Goal: Task Accomplishment & Management: Complete application form

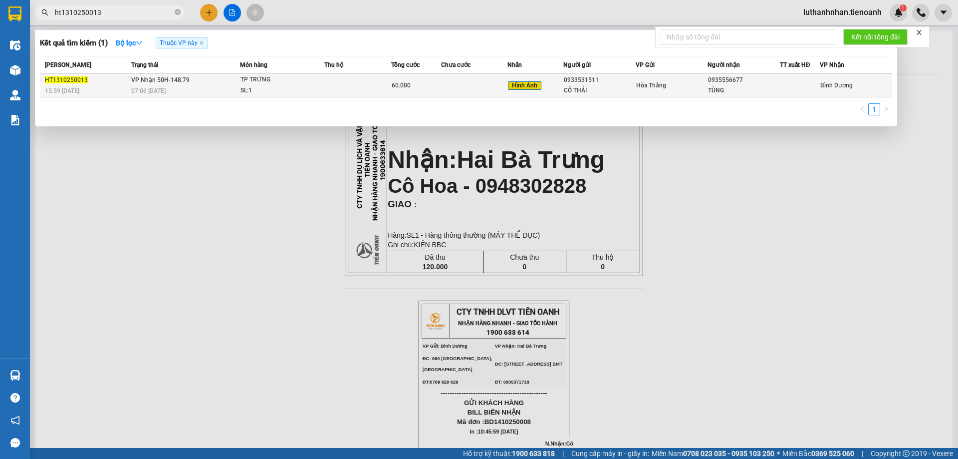
type input "ht1310250013"
click at [175, 90] on div "07:06 [DATE]" at bounding box center [185, 90] width 108 height 11
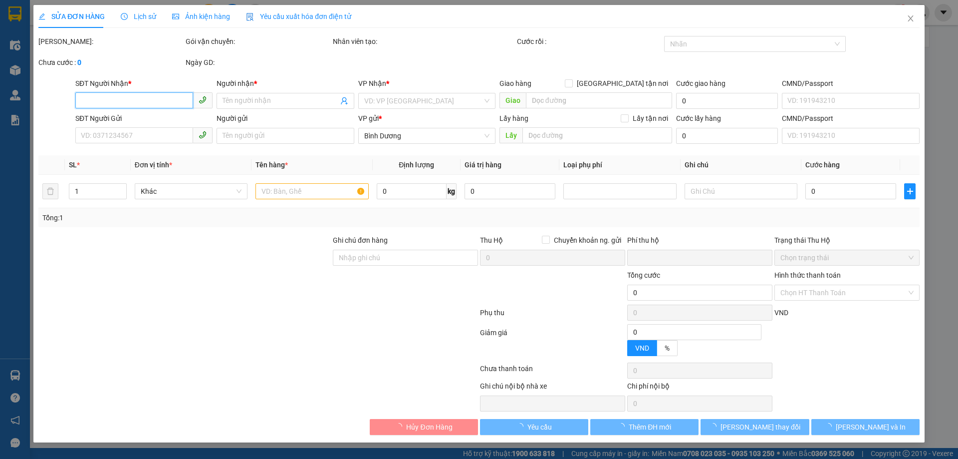
type input "0935556677"
type input "TÙNG"
type input "0933531511"
type input "CÔ THÁI"
type input "ĐÃ TƯ VẤN CSVC"
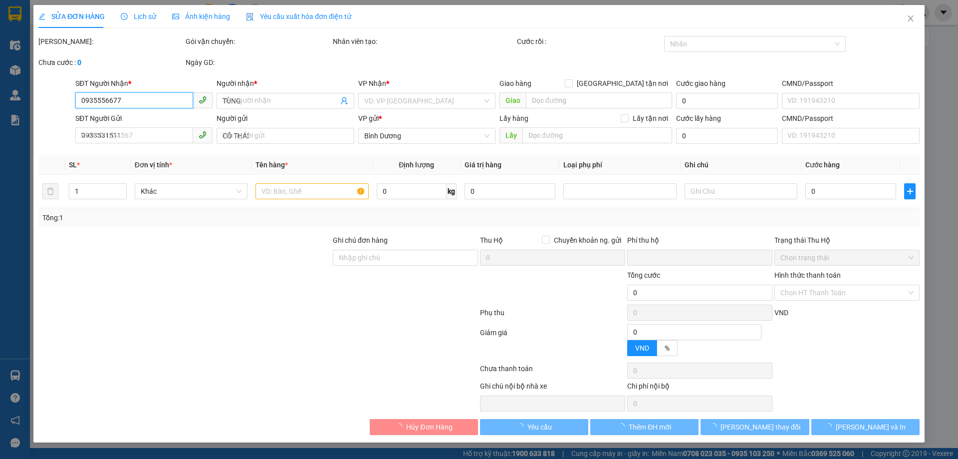
type input "0"
type input "60.000"
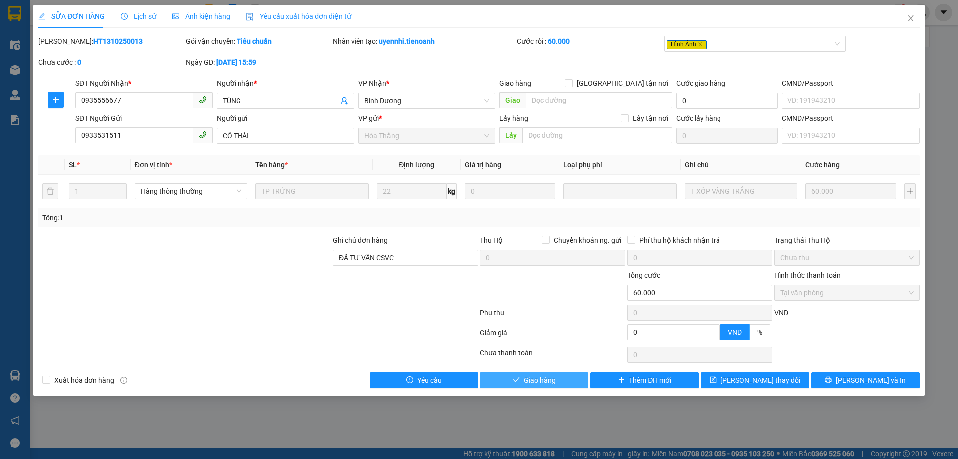
click at [530, 380] on span "Giao hàng" at bounding box center [540, 379] width 32 height 11
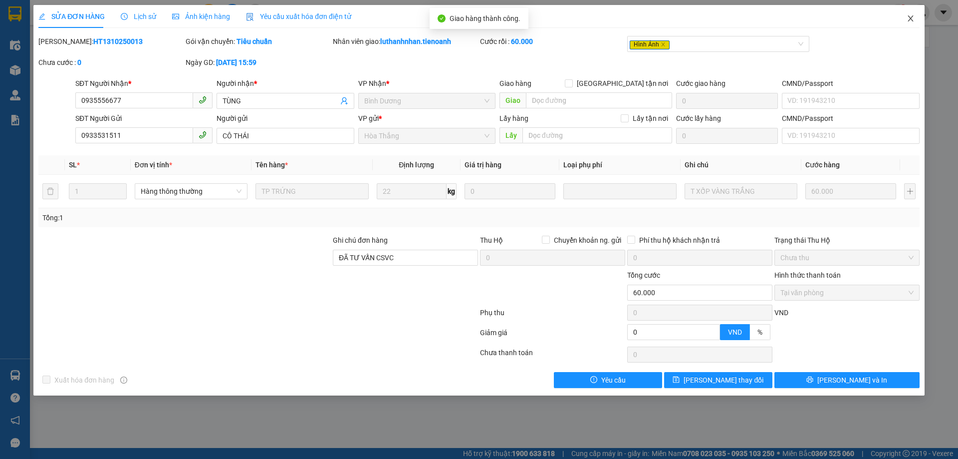
click at [911, 19] on icon "close" at bounding box center [910, 18] width 5 height 6
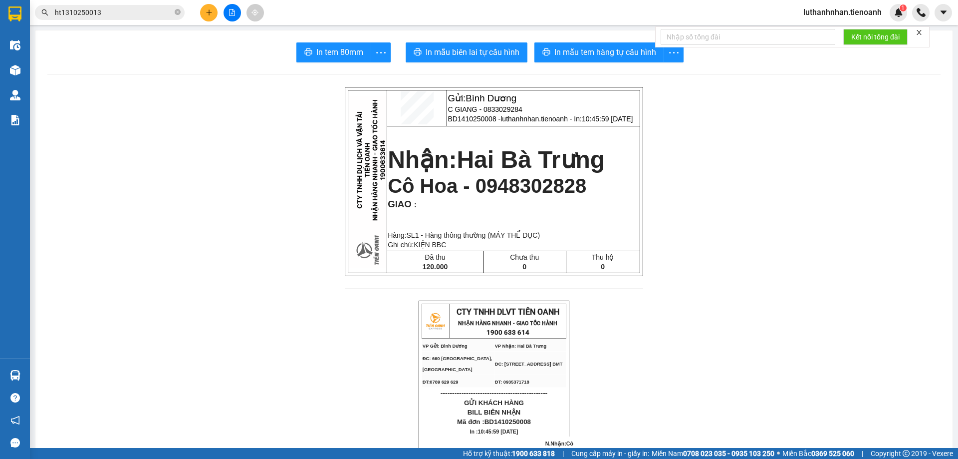
click at [211, 7] on button at bounding box center [208, 12] width 17 height 17
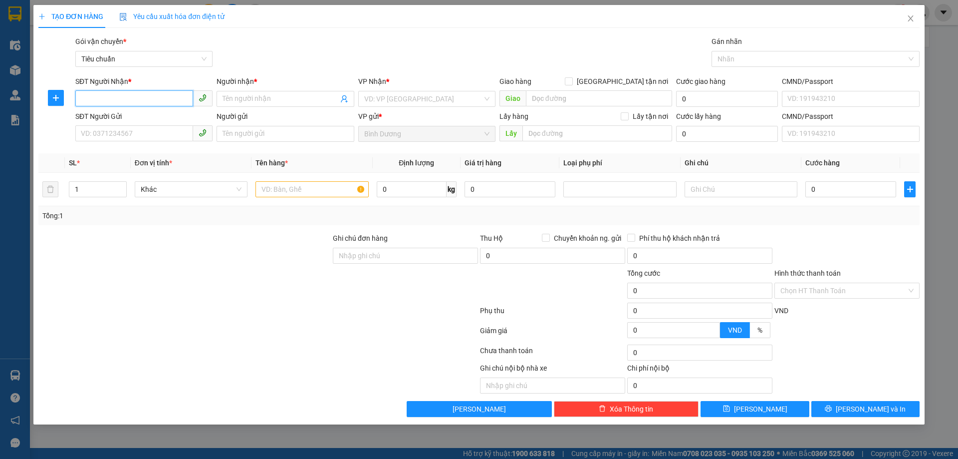
click at [112, 102] on input "SĐT Người Nhận *" at bounding box center [134, 98] width 118 height 16
type input "0339865152"
click at [130, 121] on div "0339865152 - C Trà" at bounding box center [143, 118] width 125 height 11
type input "C Trà"
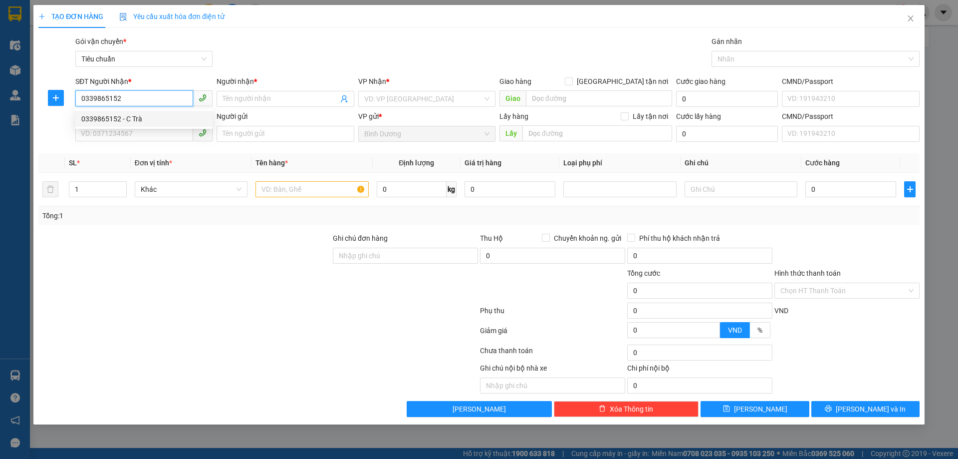
type input "Đăk Mil"
type input "90.000"
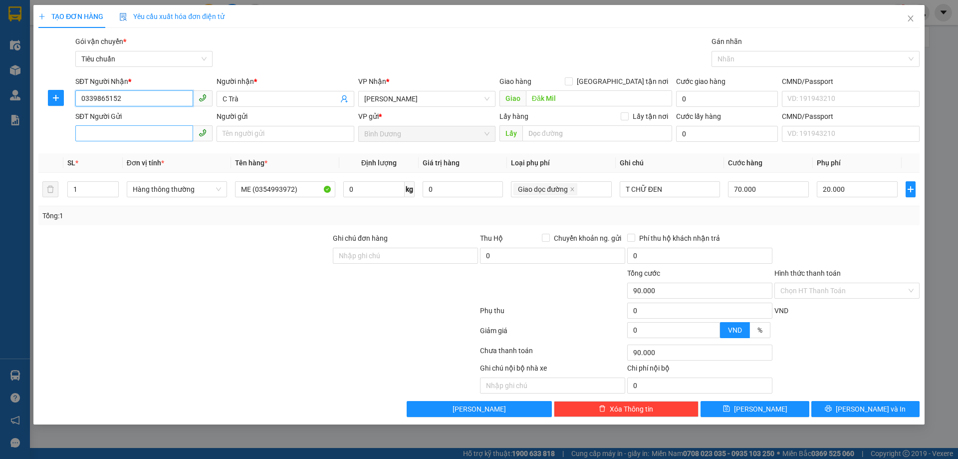
type input "0339865152"
click at [143, 134] on input "SĐT Người Gửi" at bounding box center [134, 133] width 118 height 16
click at [163, 151] on div "0354993972 - Hoàng Long" at bounding box center [143, 153] width 125 height 11
type input "0354993972"
type input "[PERSON_NAME]"
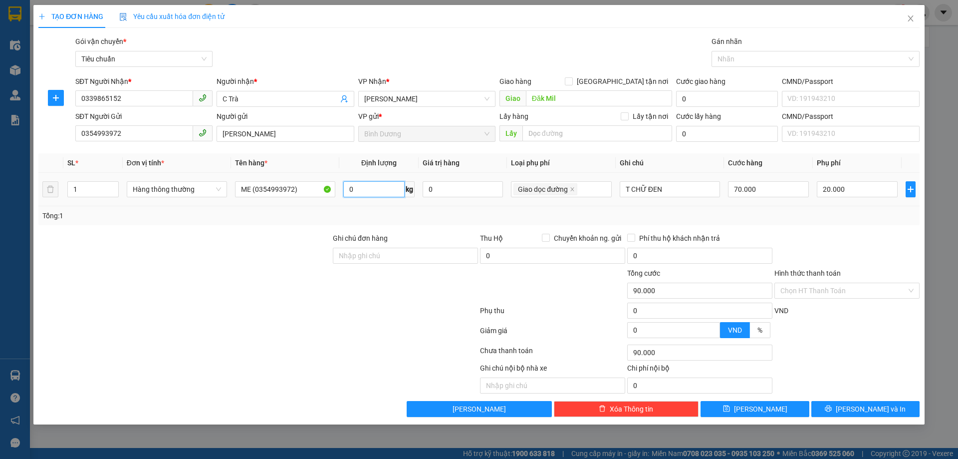
click at [365, 193] on input "0" at bounding box center [373, 189] width 61 height 16
type input "34"
click at [422, 221] on div "Tổng: 1" at bounding box center [478, 215] width 881 height 19
click at [834, 218] on div "Tổng: 1" at bounding box center [478, 215] width 873 height 11
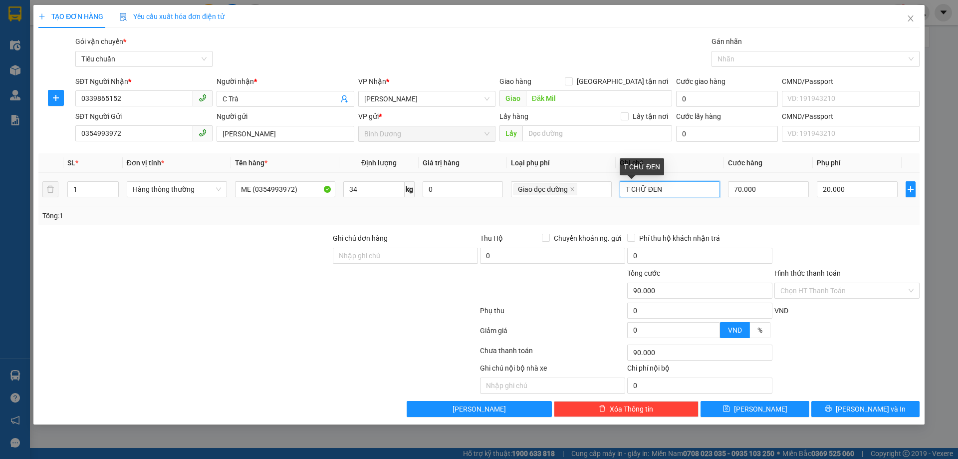
drag, startPoint x: 656, startPoint y: 190, endPoint x: 675, endPoint y: 191, distance: 19.0
click at [675, 191] on input "T CHỮ ĐEN" at bounding box center [670, 189] width 100 height 16
type input "T CHỮ ĐỎ"
click at [749, 216] on div "Tổng: 1" at bounding box center [478, 215] width 873 height 11
click at [833, 290] on input "Hình thức thanh toán" at bounding box center [844, 290] width 126 height 15
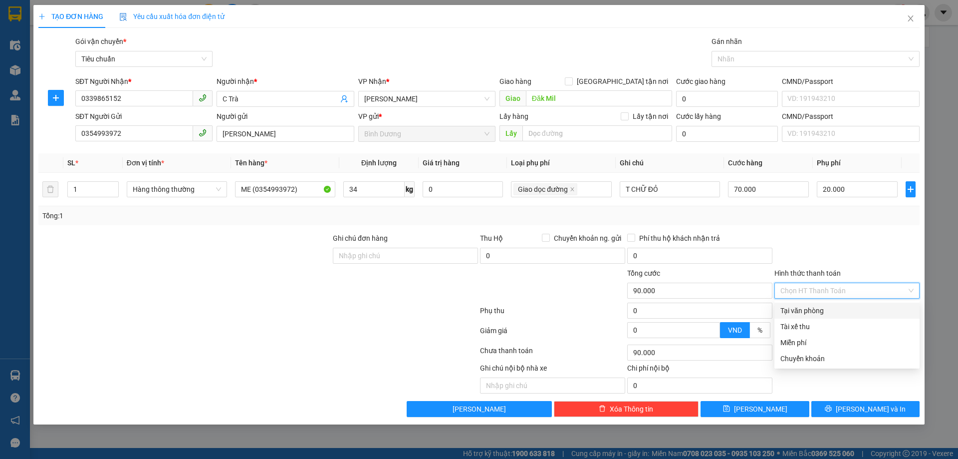
click at [845, 313] on div "Tại văn phòng" at bounding box center [847, 310] width 133 height 11
type input "0"
click at [816, 309] on div "Tại văn phòng" at bounding box center [847, 310] width 133 height 11
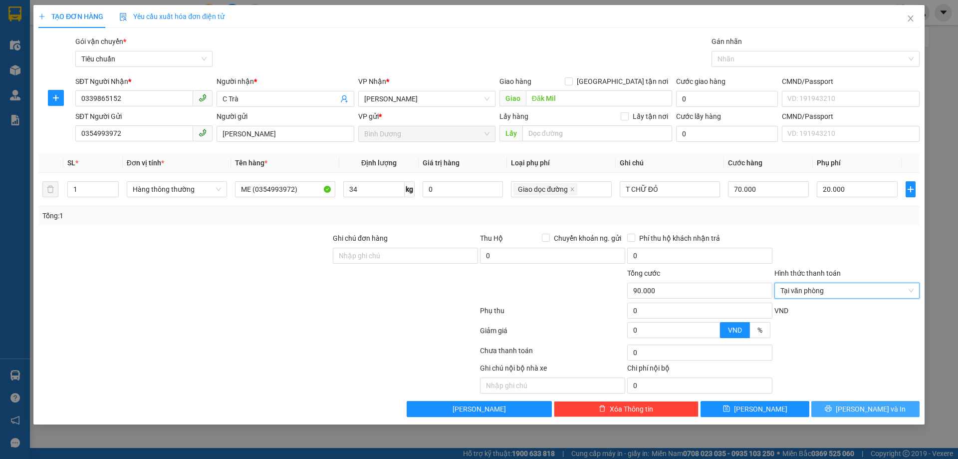
click at [878, 413] on span "[PERSON_NAME] và In" at bounding box center [871, 408] width 70 height 11
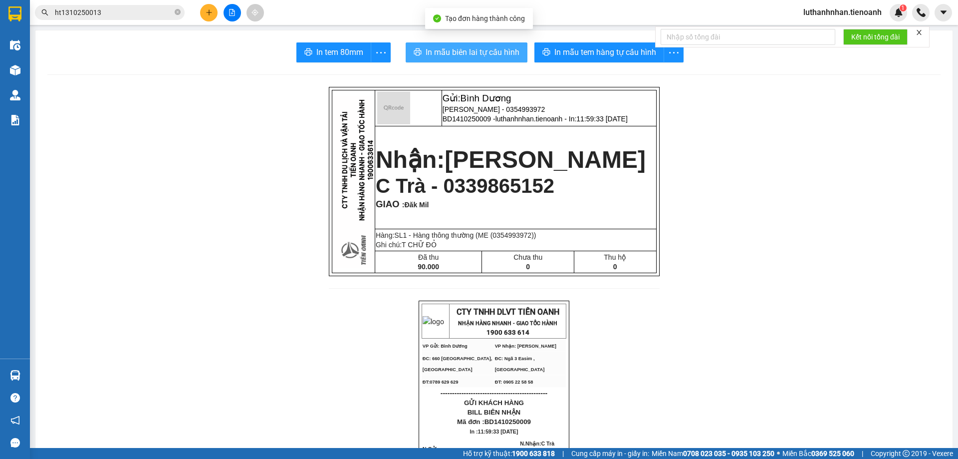
click at [501, 49] on span "In mẫu biên lai tự cấu hình" at bounding box center [473, 52] width 94 height 12
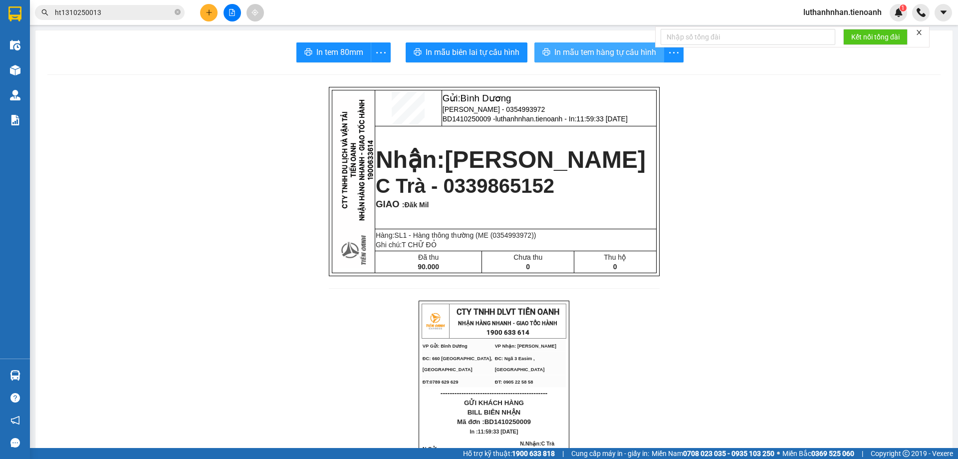
click at [606, 52] on span "In mẫu tem hàng tự cấu hình" at bounding box center [606, 52] width 102 height 12
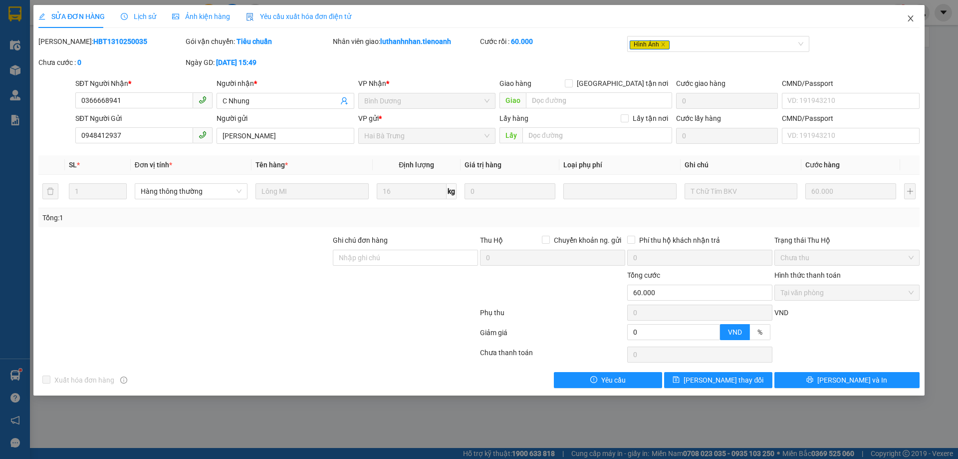
click at [909, 21] on icon "close" at bounding box center [910, 18] width 5 height 6
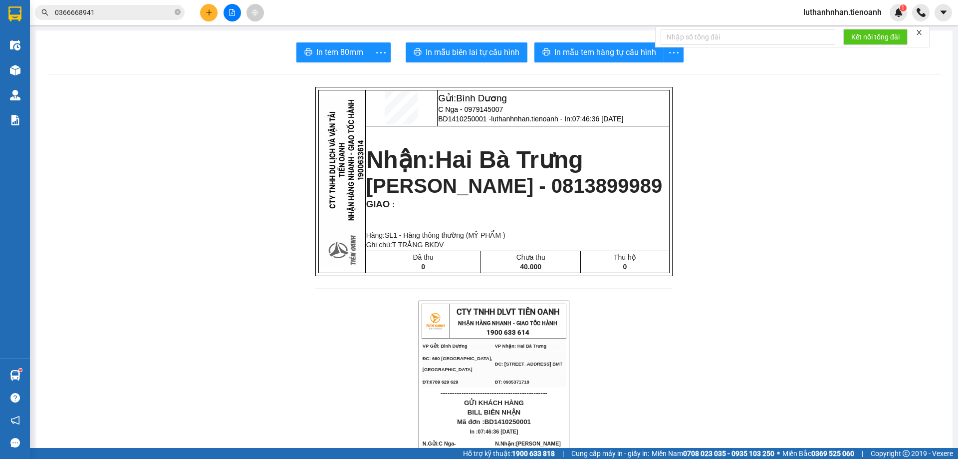
drag, startPoint x: 32, startPoint y: 75, endPoint x: 8, endPoint y: 70, distance: 25.0
click at [32, 76] on main "In tem 80mm In mẫu biên lai tự cấu hình In mẫu tem hàng tự cấu hình Gửi: Bình D…" at bounding box center [479, 224] width 958 height 448
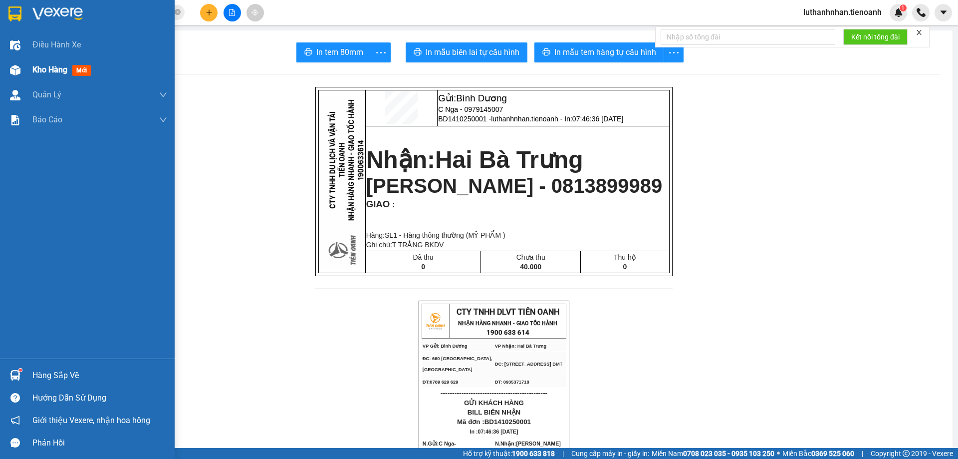
click at [8, 70] on div at bounding box center [14, 69] width 17 height 17
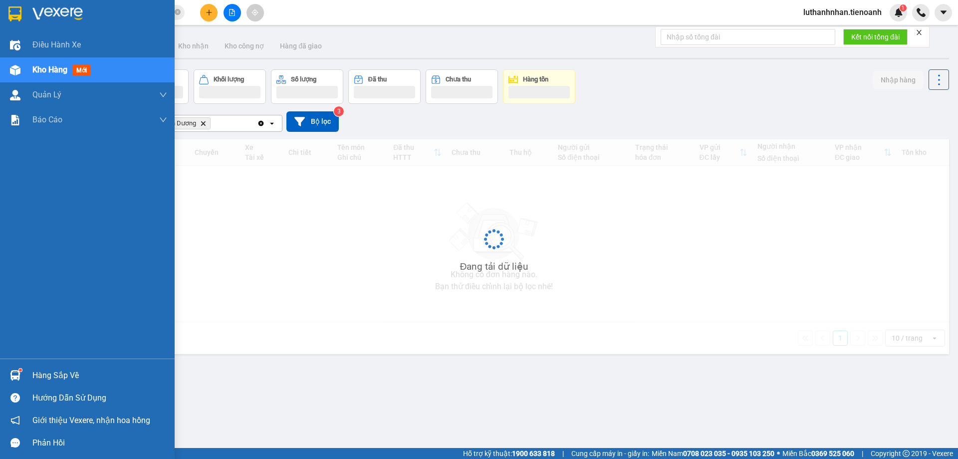
click at [46, 70] on span "Kho hàng" at bounding box center [49, 69] width 35 height 9
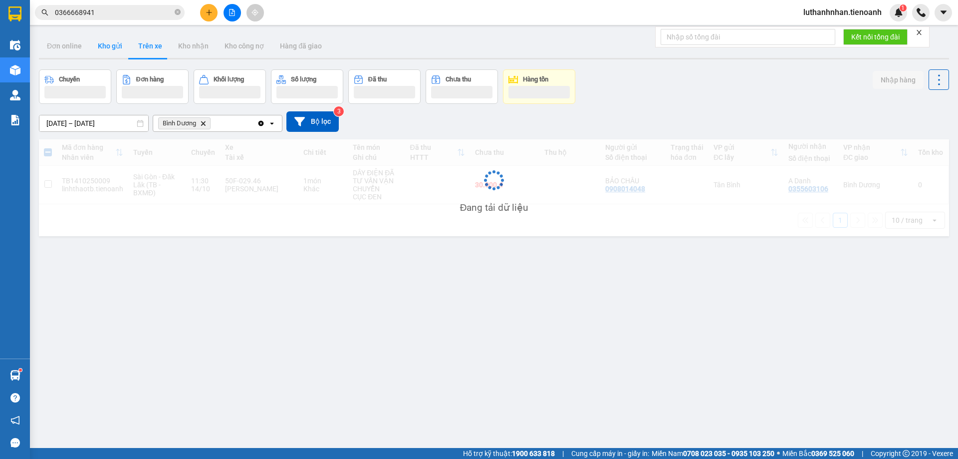
click at [109, 51] on button "Kho gửi" at bounding box center [110, 46] width 40 height 24
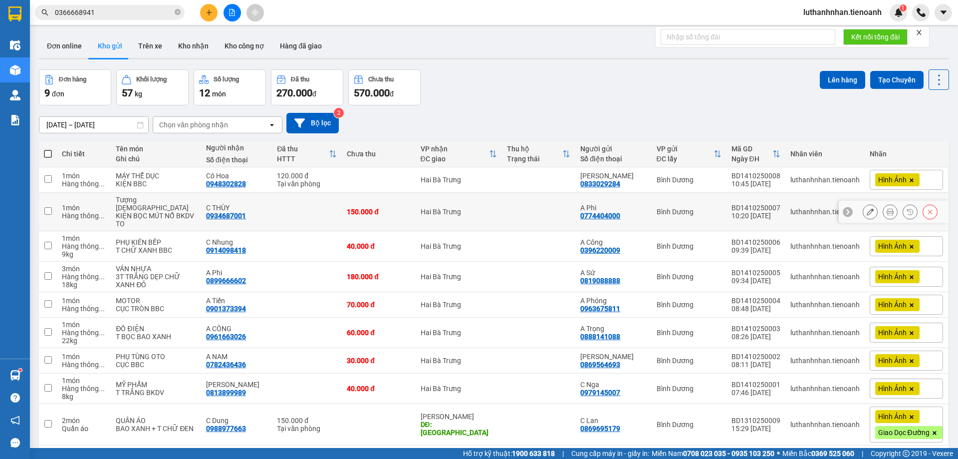
scroll to position [46, 0]
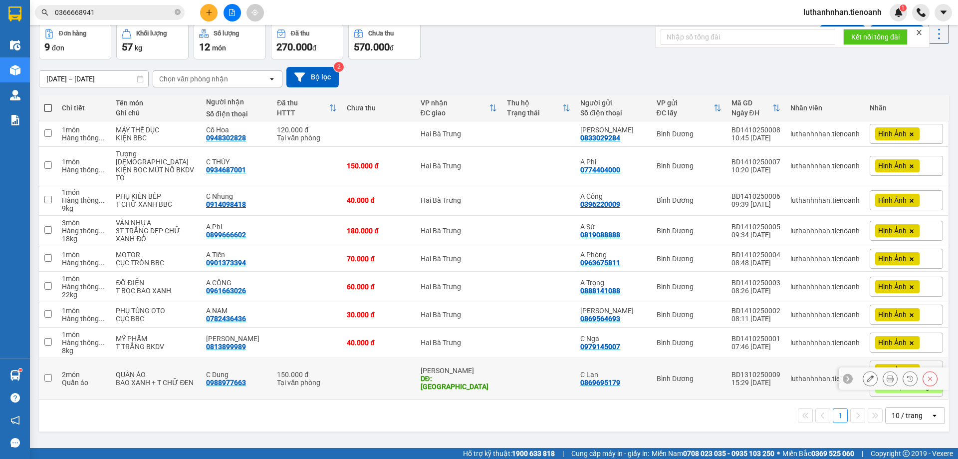
click at [343, 376] on td at bounding box center [378, 378] width 73 height 41
checkbox input "true"
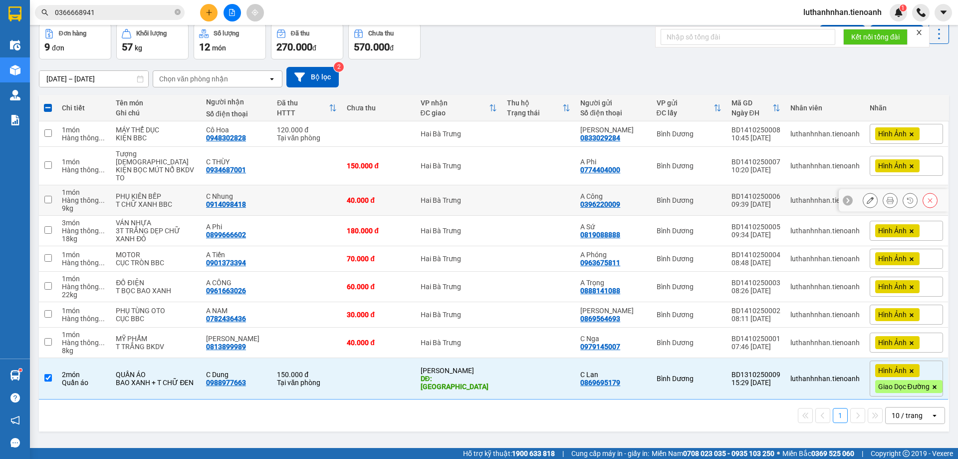
scroll to position [0, 0]
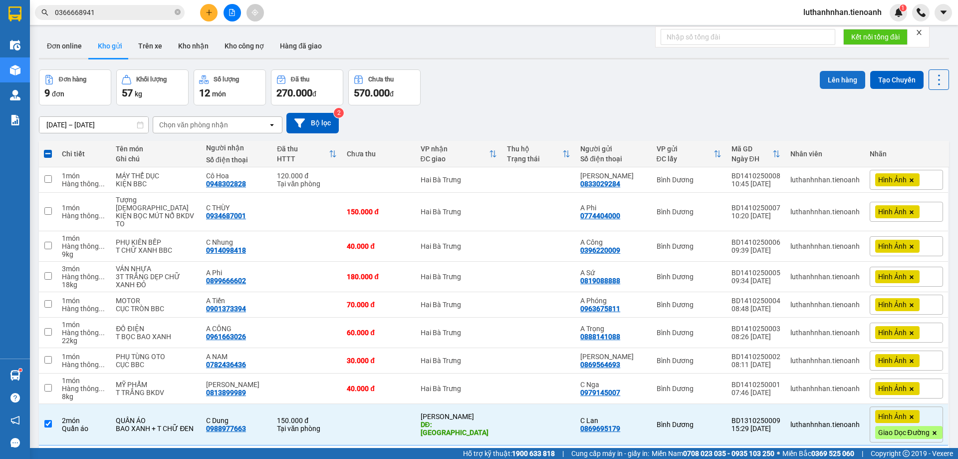
click at [832, 76] on button "Lên hàng" at bounding box center [842, 80] width 45 height 18
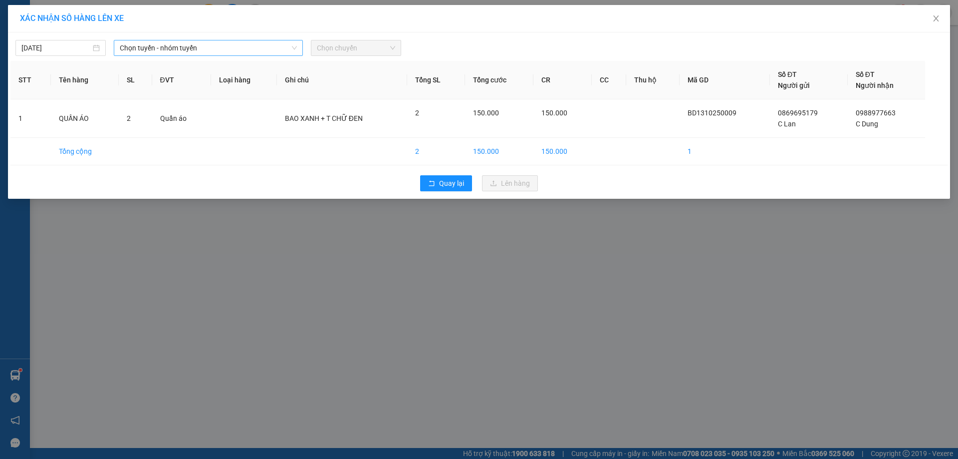
click at [203, 41] on span "Chọn tuyến - nhóm tuyến" at bounding box center [208, 47] width 177 height 15
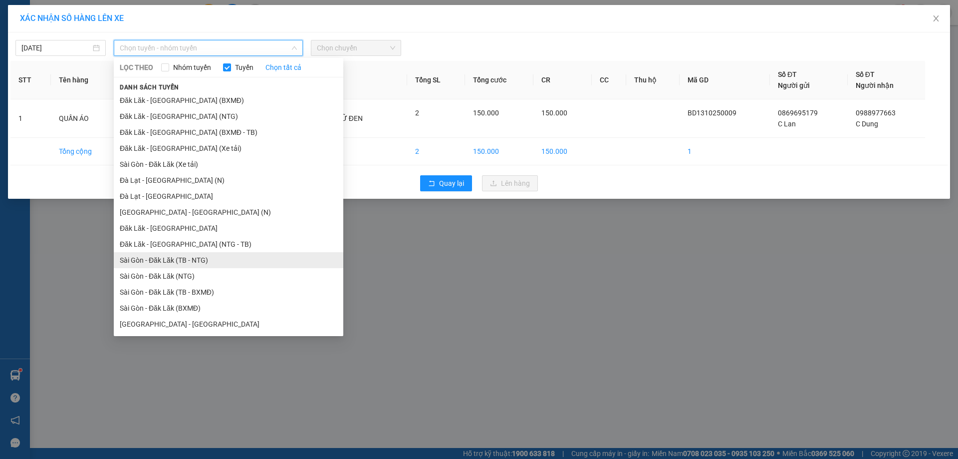
click at [180, 259] on li "Sài Gòn - Đăk Lăk (TB - NTG)" at bounding box center [229, 260] width 230 height 16
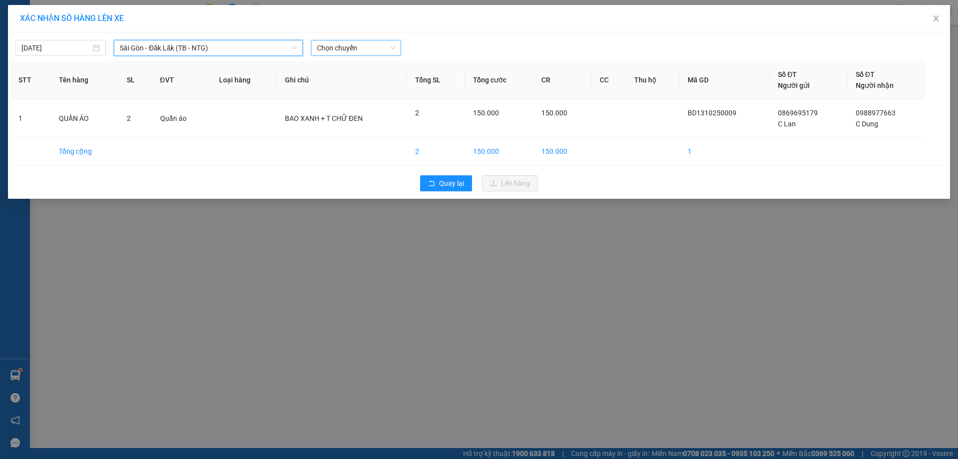
click at [347, 45] on span "Chọn chuyến" at bounding box center [356, 47] width 78 height 15
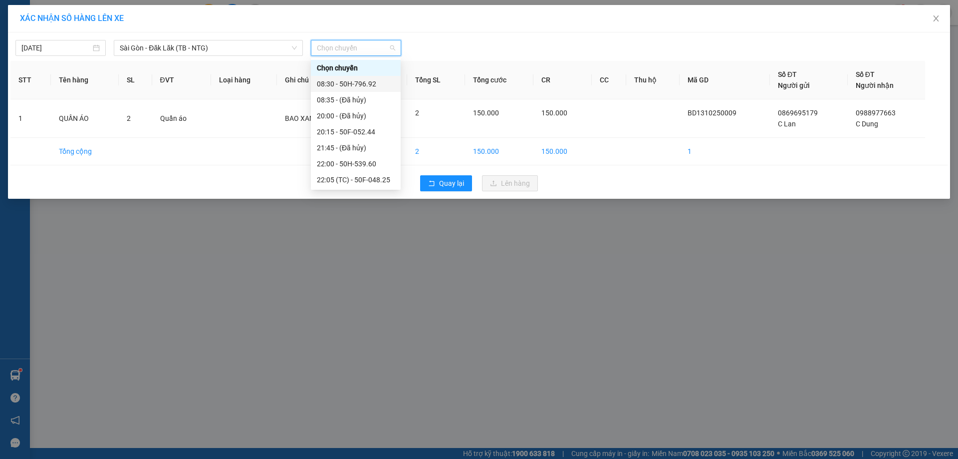
click at [373, 88] on div "08:30 - 50H-796.92" at bounding box center [356, 83] width 78 height 11
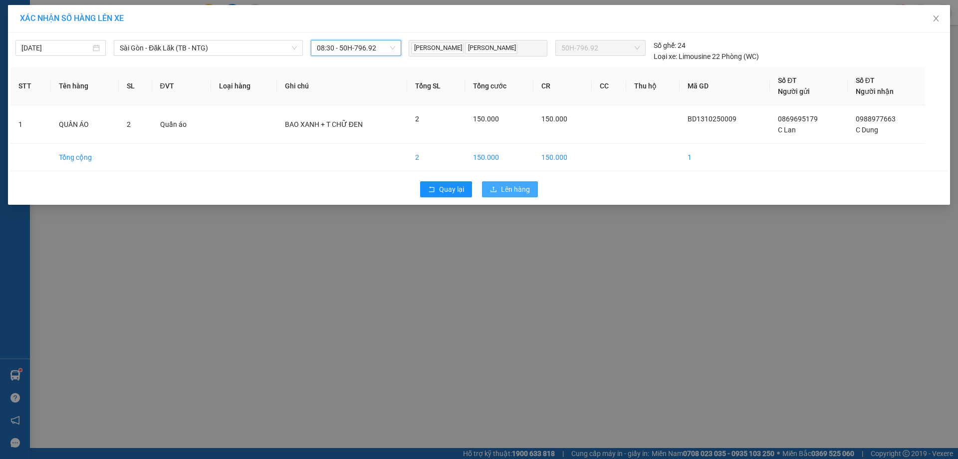
click at [501, 187] on span "Lên hàng" at bounding box center [515, 189] width 29 height 11
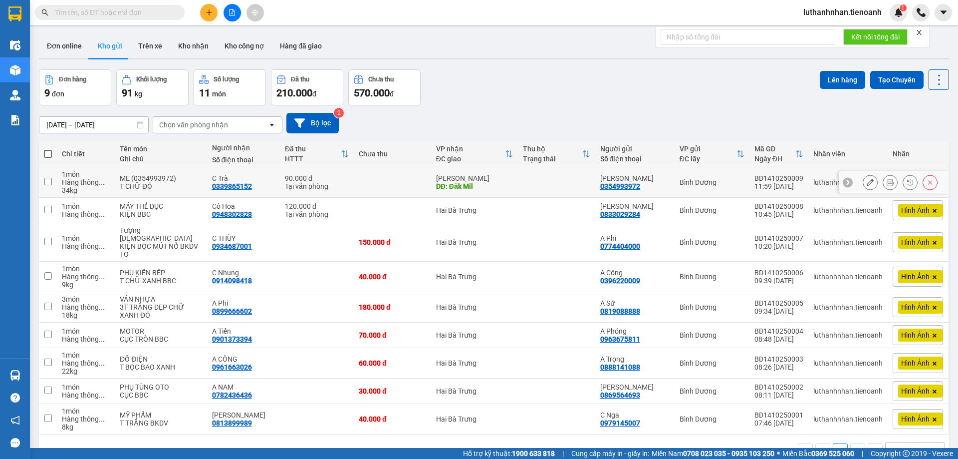
click at [867, 182] on icon at bounding box center [870, 182] width 7 height 7
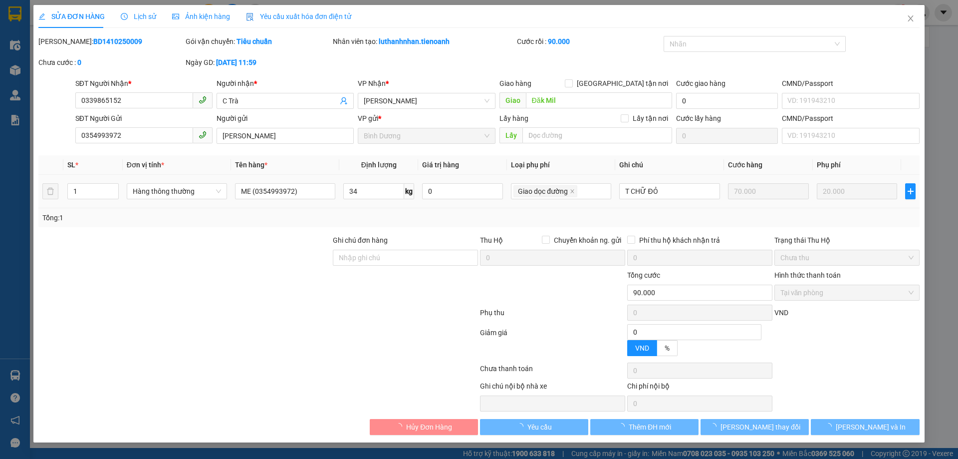
type input "0339865152"
type input "C Trà"
type input "Đăk Mil"
type input "0354993972"
type input "[PERSON_NAME]"
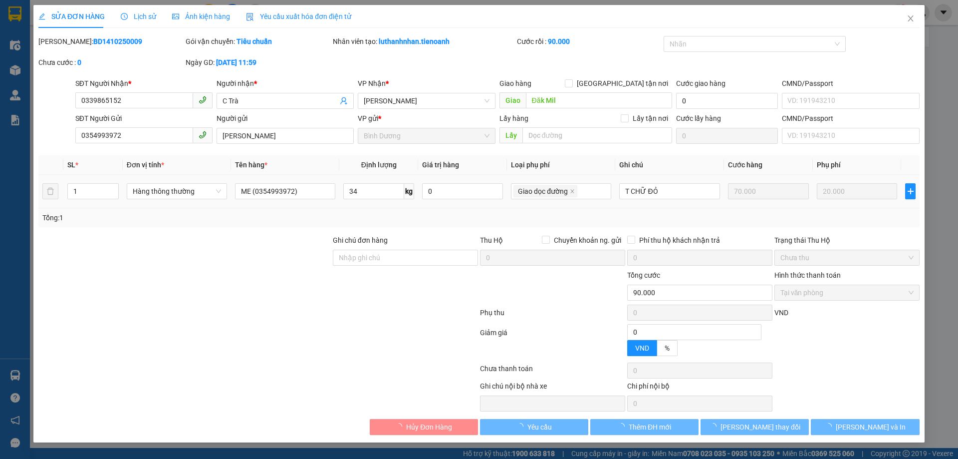
type input "0"
type input "90.000"
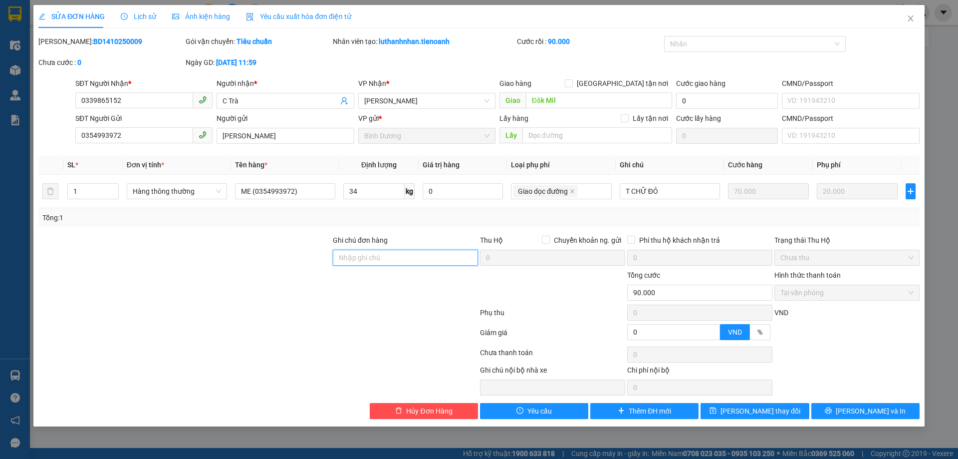
click at [379, 258] on input "Ghi chú đơn hàng" at bounding box center [405, 258] width 145 height 16
type input "d"
type input "đi sáng 15/10"
click at [390, 288] on div at bounding box center [405, 287] width 147 height 35
click at [765, 413] on span "[PERSON_NAME] thay đổi" at bounding box center [761, 410] width 80 height 11
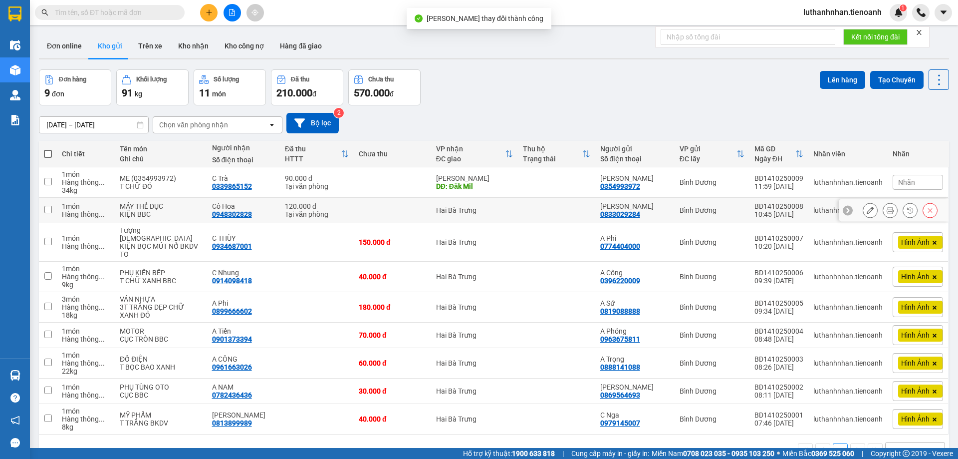
scroll to position [46, 0]
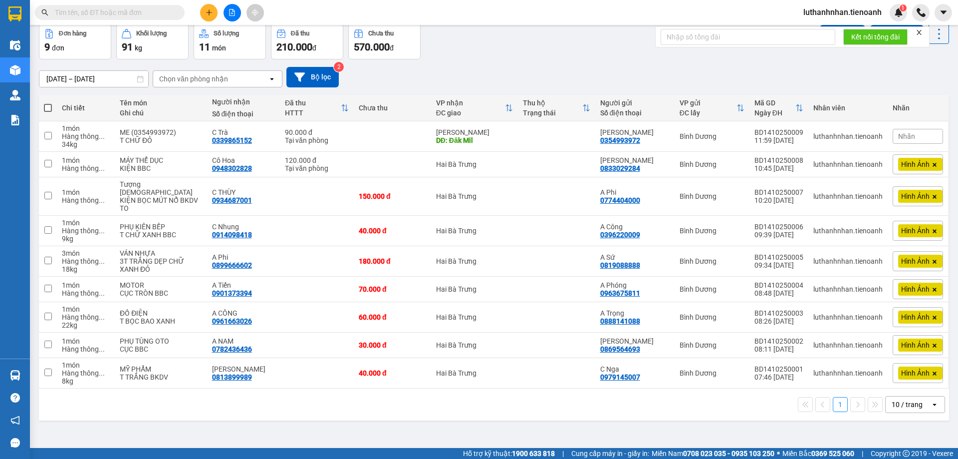
click at [500, 81] on div "[DATE] – [DATE] Press the down arrow key to interact with the calendar and sele…" at bounding box center [494, 77] width 910 height 20
click at [205, 14] on button at bounding box center [208, 12] width 17 height 17
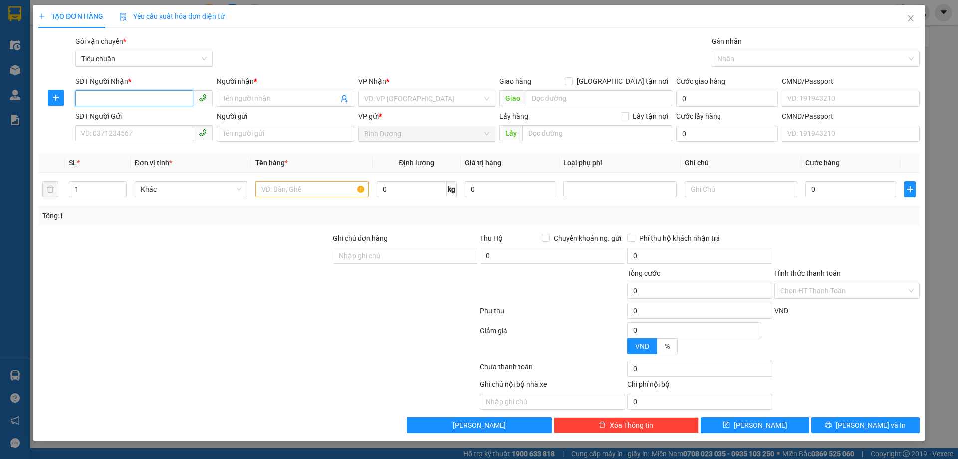
click at [160, 101] on input "SĐT Người Nhận *" at bounding box center [134, 98] width 118 height 16
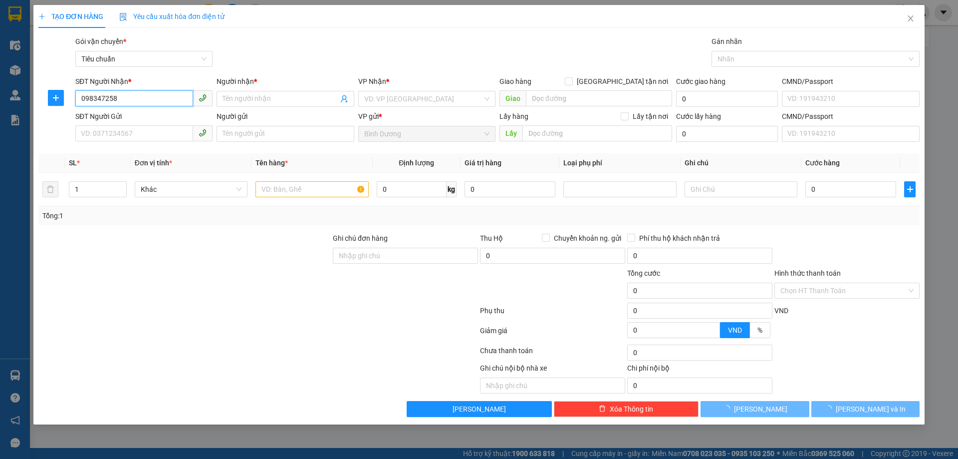
type input "0983472589"
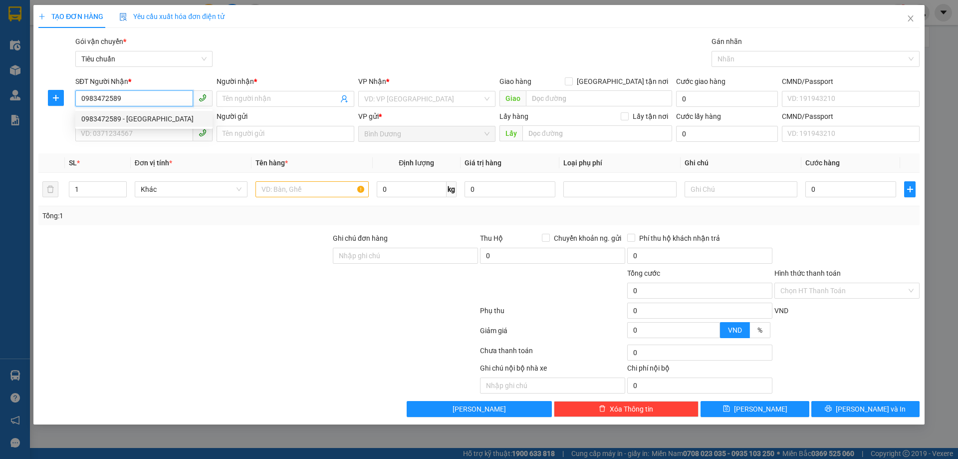
drag, startPoint x: 150, startPoint y: 115, endPoint x: 154, endPoint y: 120, distance: 6.0
click at [151, 116] on div "0983472589 - [GEOGRAPHIC_DATA]" at bounding box center [143, 118] width 125 height 11
type input "Cô Lâm"
type input "0983472589"
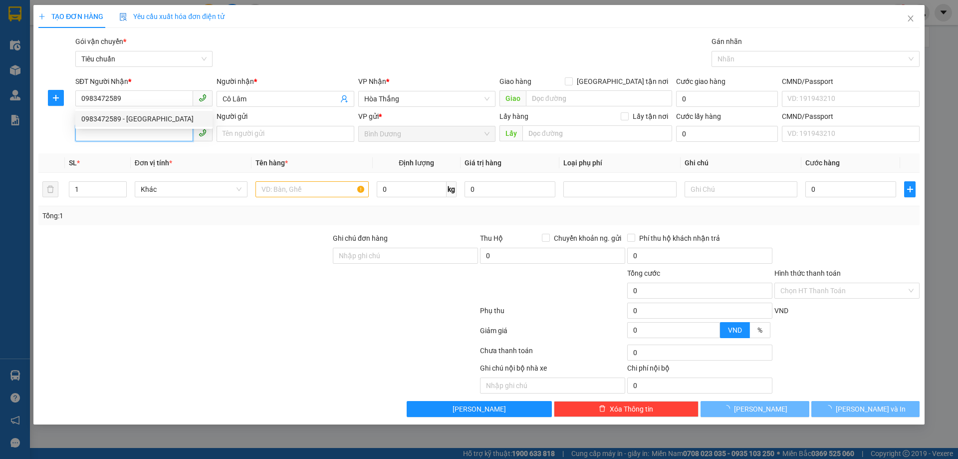
type input "50.000"
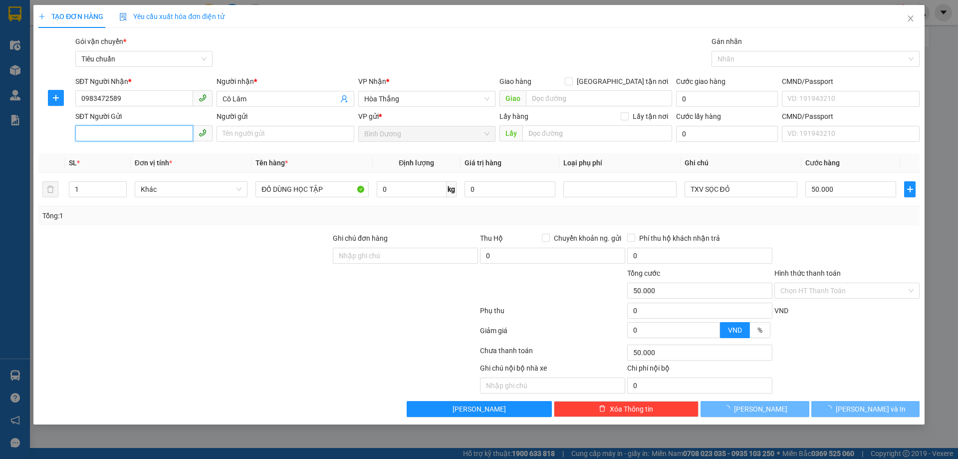
click at [150, 133] on input "SĐT Người Gửi" at bounding box center [134, 133] width 118 height 16
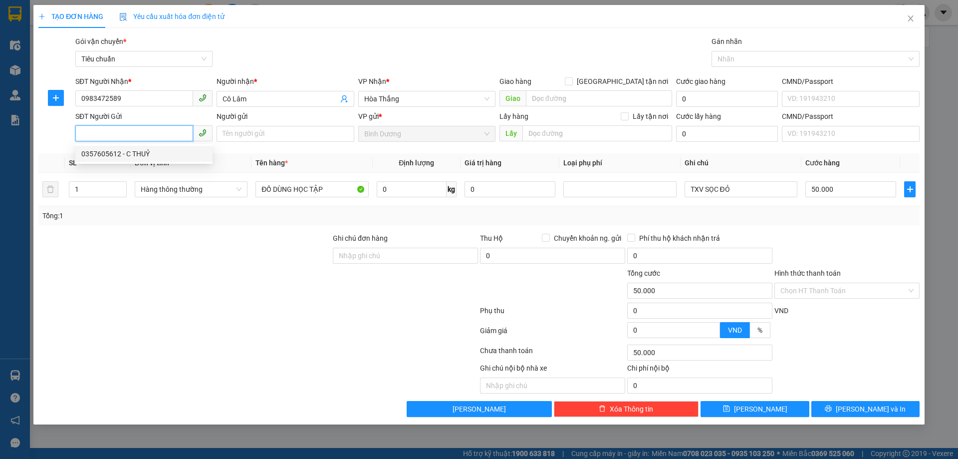
click at [154, 156] on div "0357605612 - C THUỶ" at bounding box center [143, 153] width 125 height 11
type input "0357605612"
type input "C THUỶ"
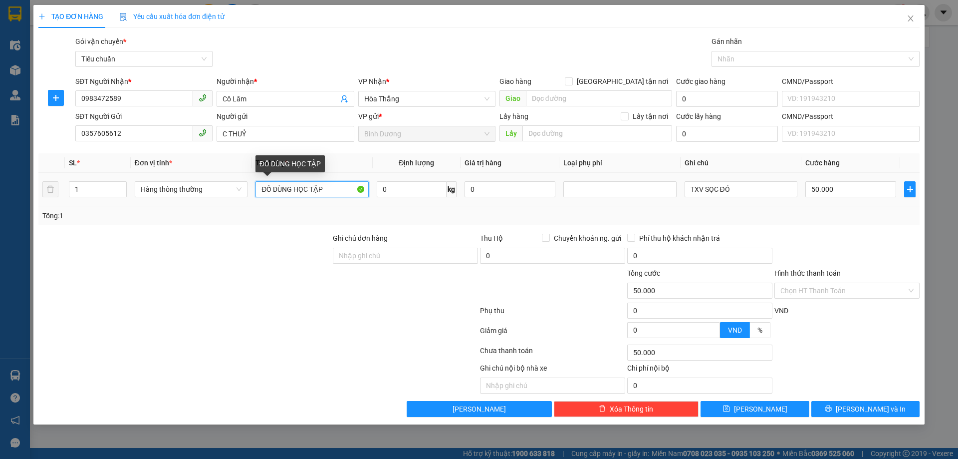
click at [299, 190] on input "ĐỒ DÙNG HỌC TẬP" at bounding box center [312, 189] width 113 height 16
click at [300, 190] on input "ĐỒ DÙNG HỌC TẬP" at bounding box center [312, 189] width 113 height 16
type input "D"
type input "ĐỒ ĂN"
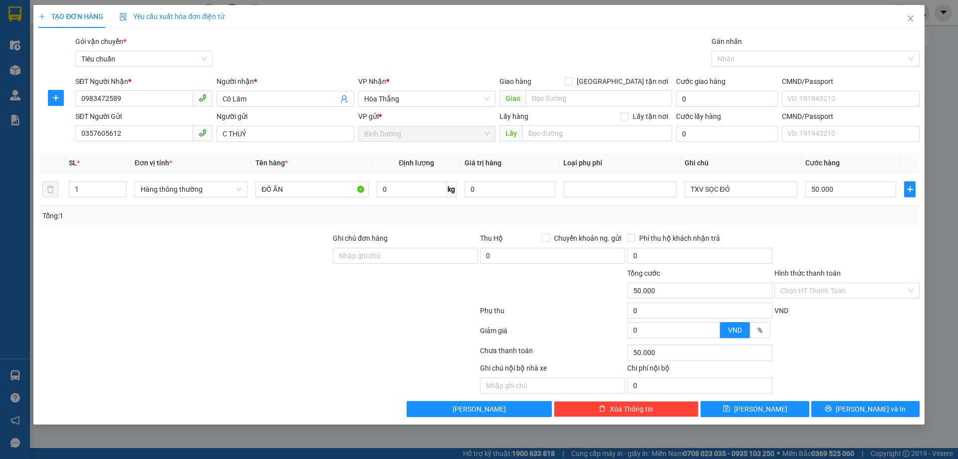
click at [320, 213] on div "Tổng: 1" at bounding box center [205, 215] width 327 height 11
click at [756, 189] on input "TXV SỌC ĐỎ" at bounding box center [741, 189] width 113 height 16
click at [400, 189] on input "0" at bounding box center [412, 189] width 70 height 16
type input "20"
drag, startPoint x: 466, startPoint y: 220, endPoint x: 818, endPoint y: 188, distance: 353.3
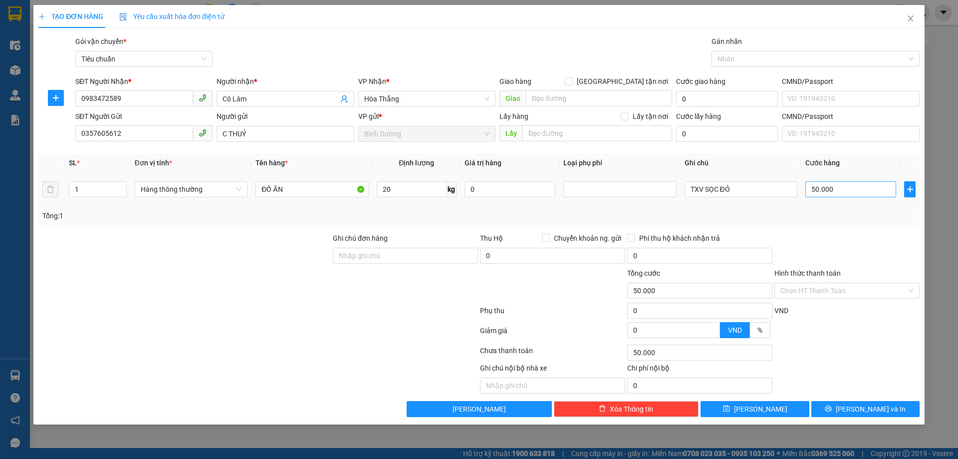
click at [467, 220] on div "Tổng: 1" at bounding box center [478, 215] width 873 height 11
type input "55.000"
click at [824, 184] on input "55.000" at bounding box center [851, 189] width 91 height 16
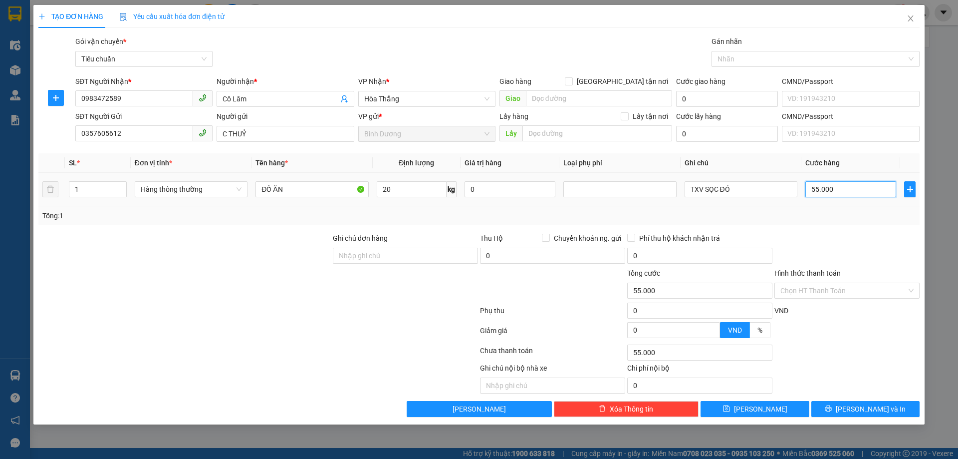
type input "6"
type input "60"
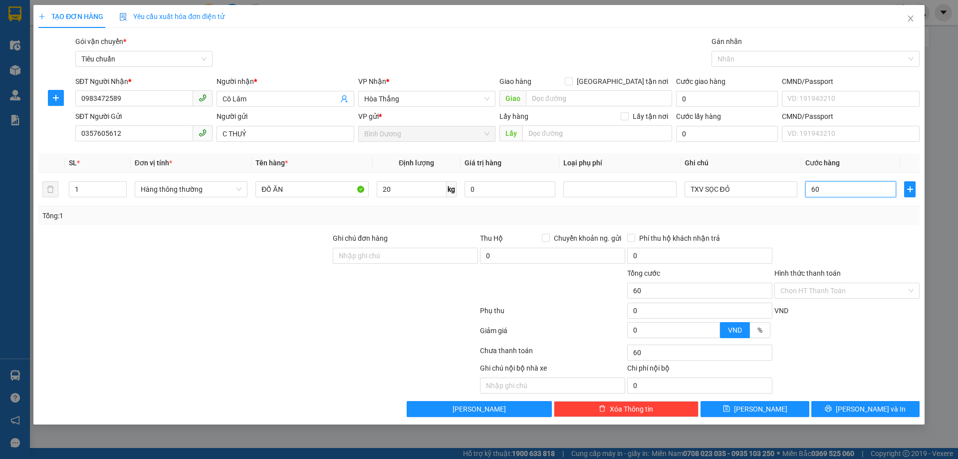
type input "60"
type input "60.000"
click at [851, 241] on div at bounding box center [847, 250] width 147 height 35
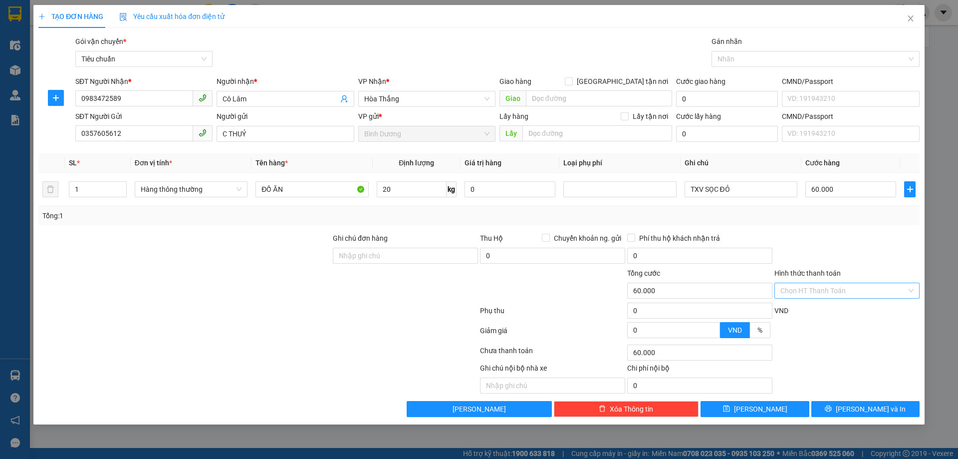
drag, startPoint x: 851, startPoint y: 284, endPoint x: 857, endPoint y: 293, distance: 11.2
click at [852, 284] on input "Hình thức thanh toán" at bounding box center [844, 290] width 126 height 15
click at [847, 312] on div "Tại văn phòng" at bounding box center [847, 310] width 133 height 11
type input "0"
click at [849, 404] on button "[PERSON_NAME] và In" at bounding box center [866, 409] width 108 height 16
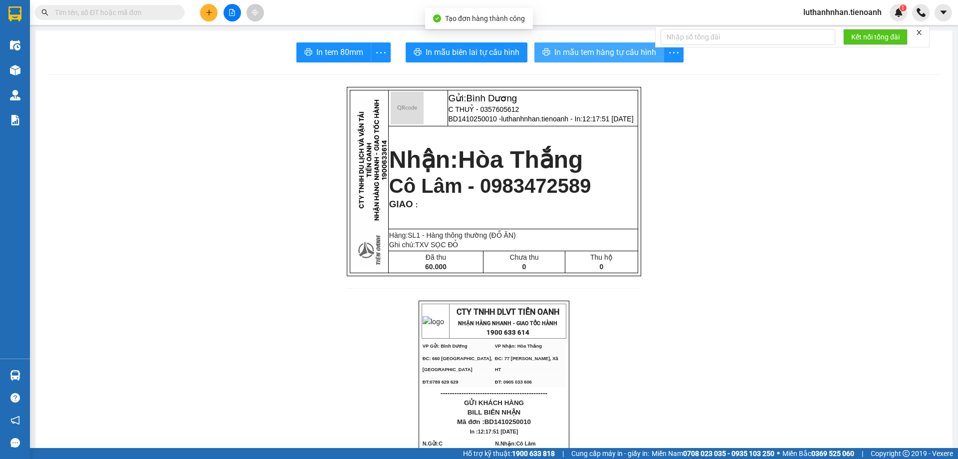
click at [622, 55] on span "In mẫu tem hàng tự cấu hình" at bounding box center [606, 52] width 102 height 12
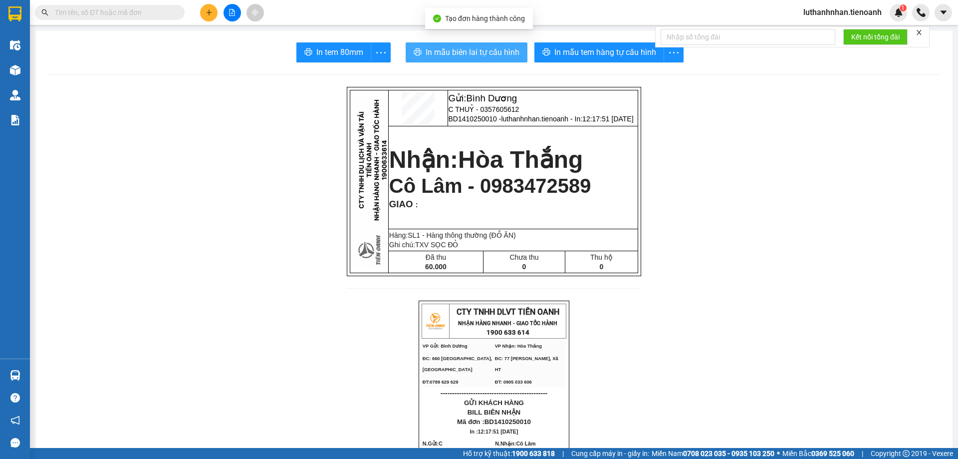
click at [492, 49] on span "In mẫu biên lai tự cấu hình" at bounding box center [473, 52] width 94 height 12
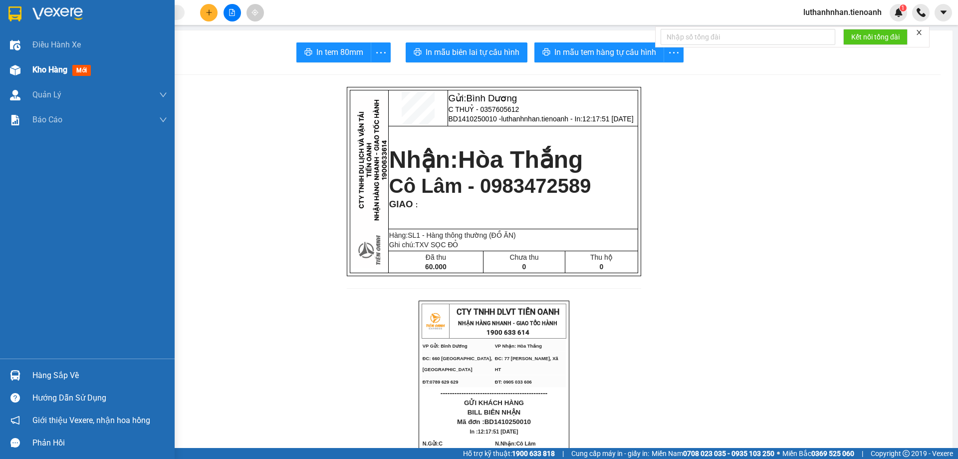
click at [63, 75] on div "Kho hàng mới" at bounding box center [63, 69] width 62 height 12
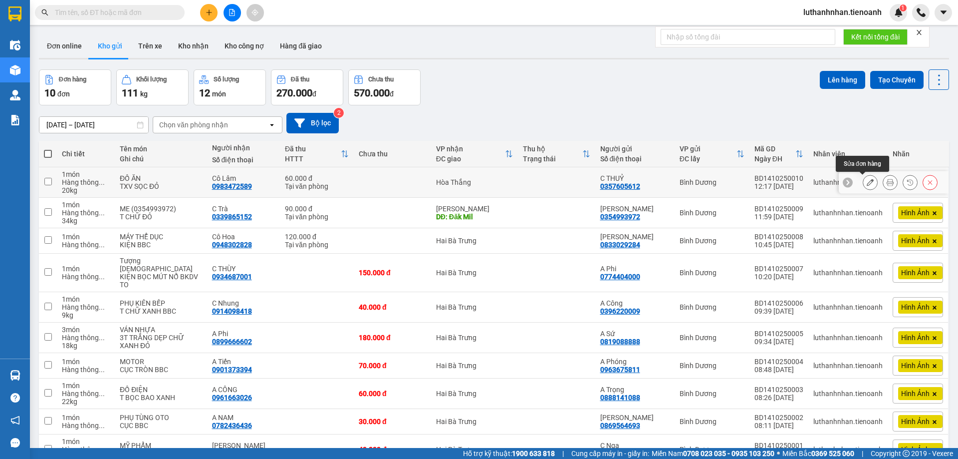
click at [867, 181] on icon at bounding box center [870, 182] width 7 height 7
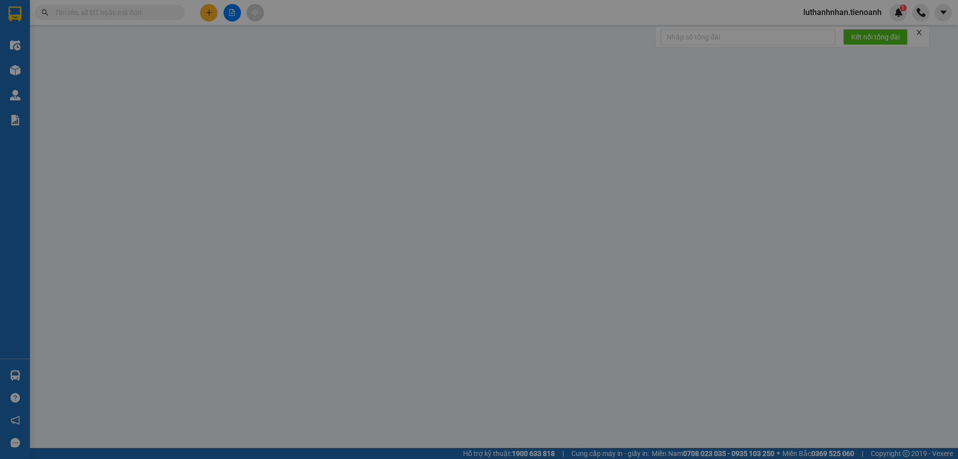
type input "0983472589"
type input "Cô Lâm"
type input "0357605612"
type input "C THUỶ"
type input "0"
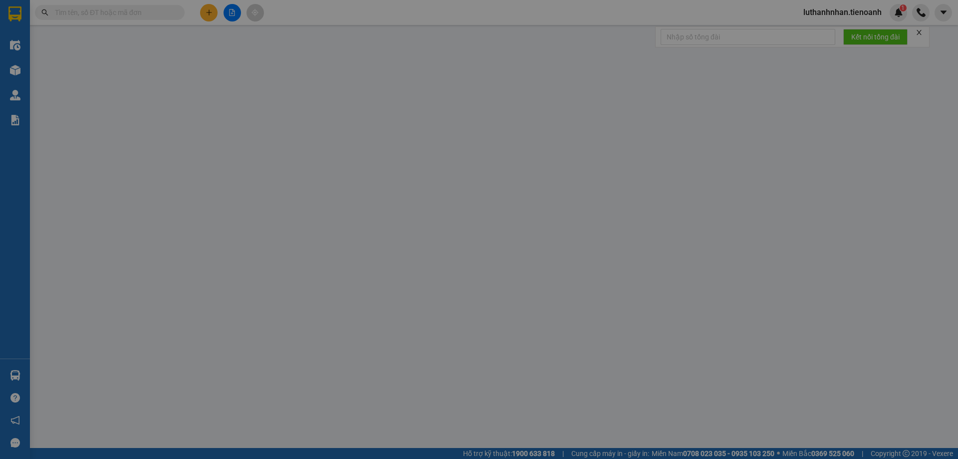
type input "60.000"
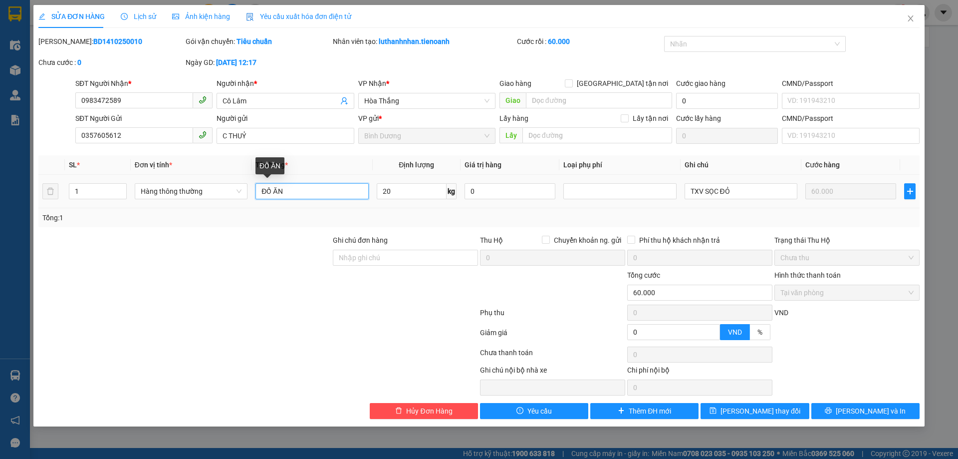
click at [315, 192] on input "ĐỒ ĂN" at bounding box center [312, 191] width 113 height 16
click at [737, 192] on input "TXV SỌC ĐỎ" at bounding box center [741, 191] width 113 height 16
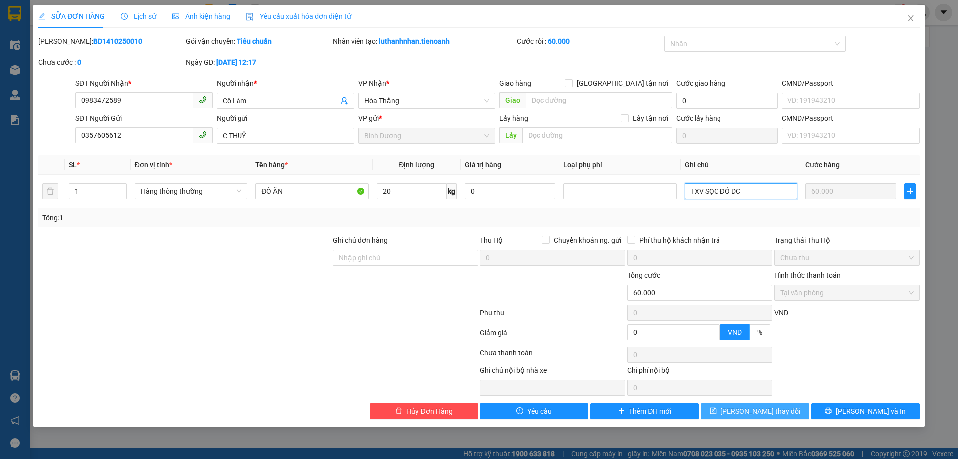
type input "TXV SỌC ĐỎ DC"
click at [761, 413] on span "[PERSON_NAME] thay đổi" at bounding box center [761, 410] width 80 height 11
